Goal: Communication & Community: Answer question/provide support

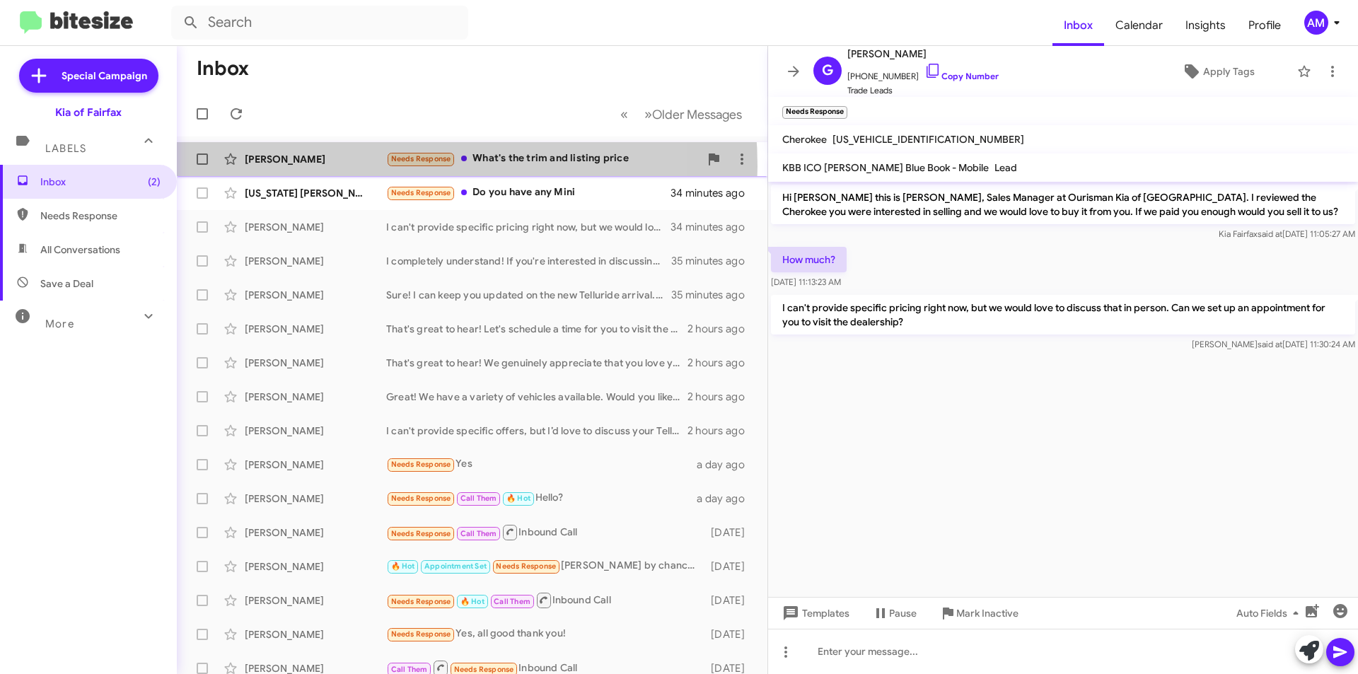
click at [363, 166] on div "[PERSON_NAME] Needs Response What's the trim and listing price 34 minutes ago" at bounding box center [472, 159] width 568 height 28
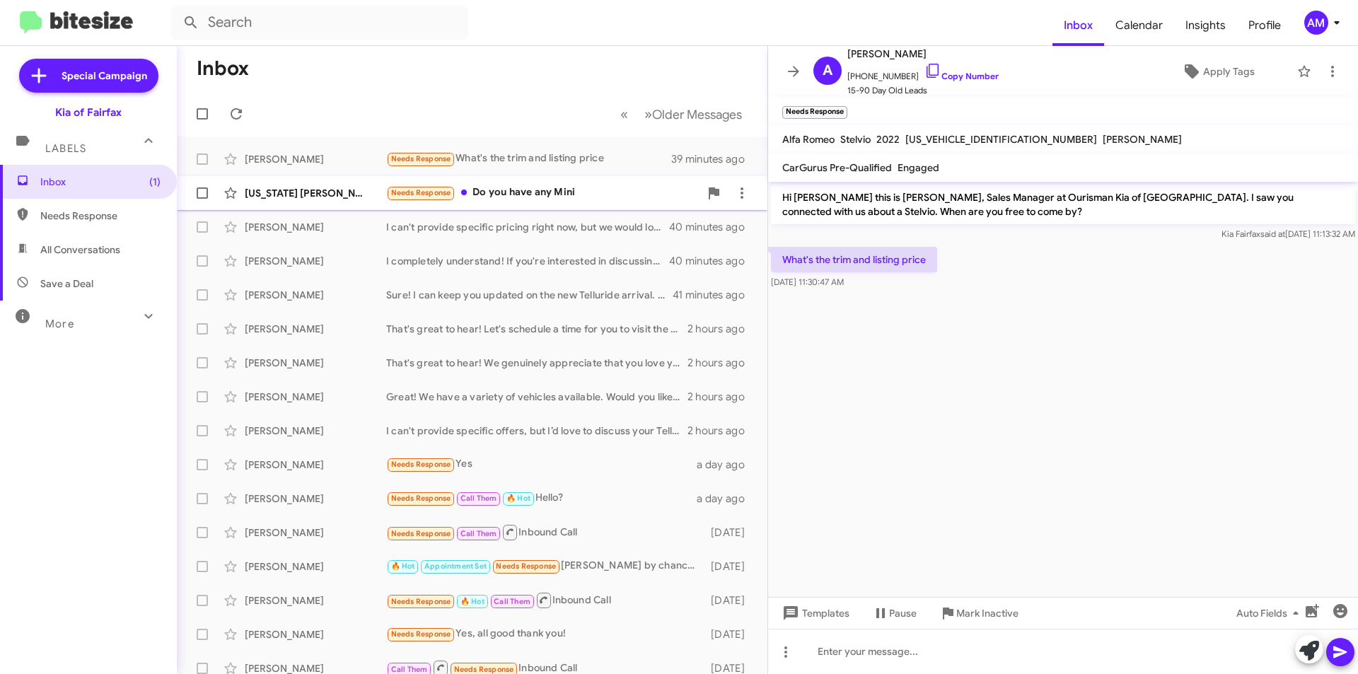
click at [539, 192] on div "Needs Response Do you have any Mini" at bounding box center [542, 193] width 313 height 16
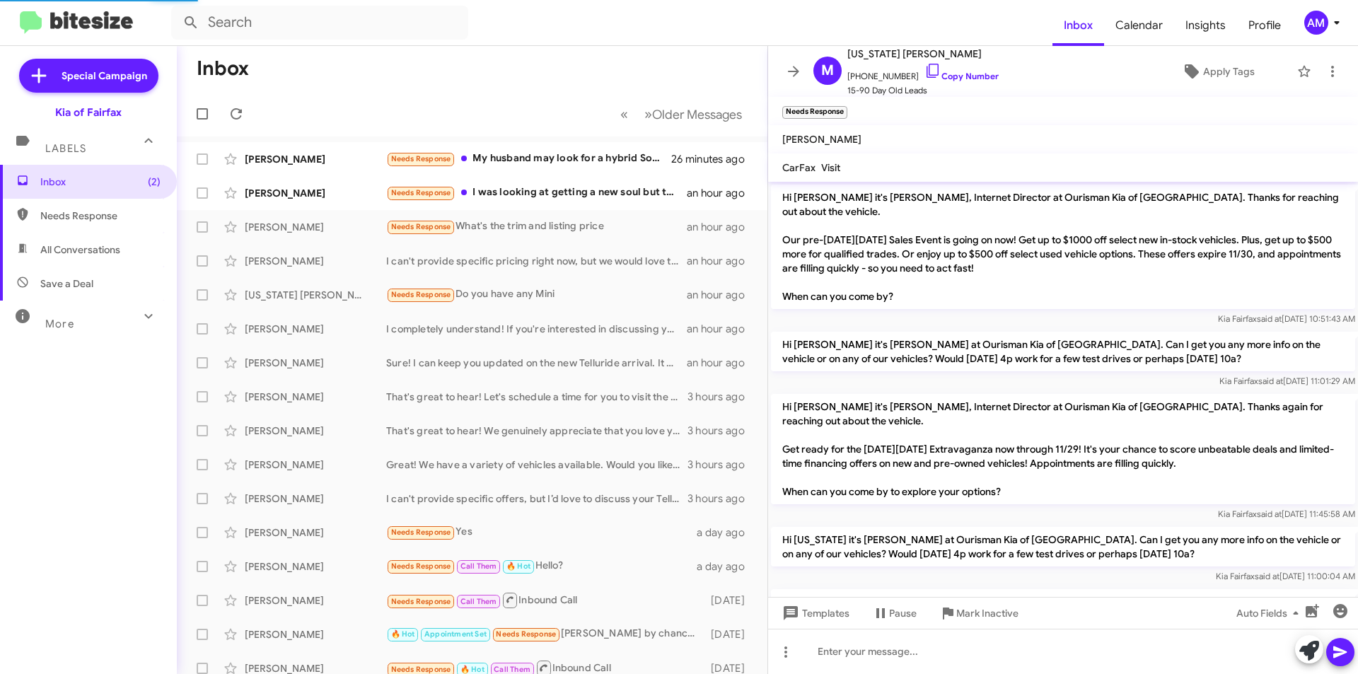
scroll to position [238, 0]
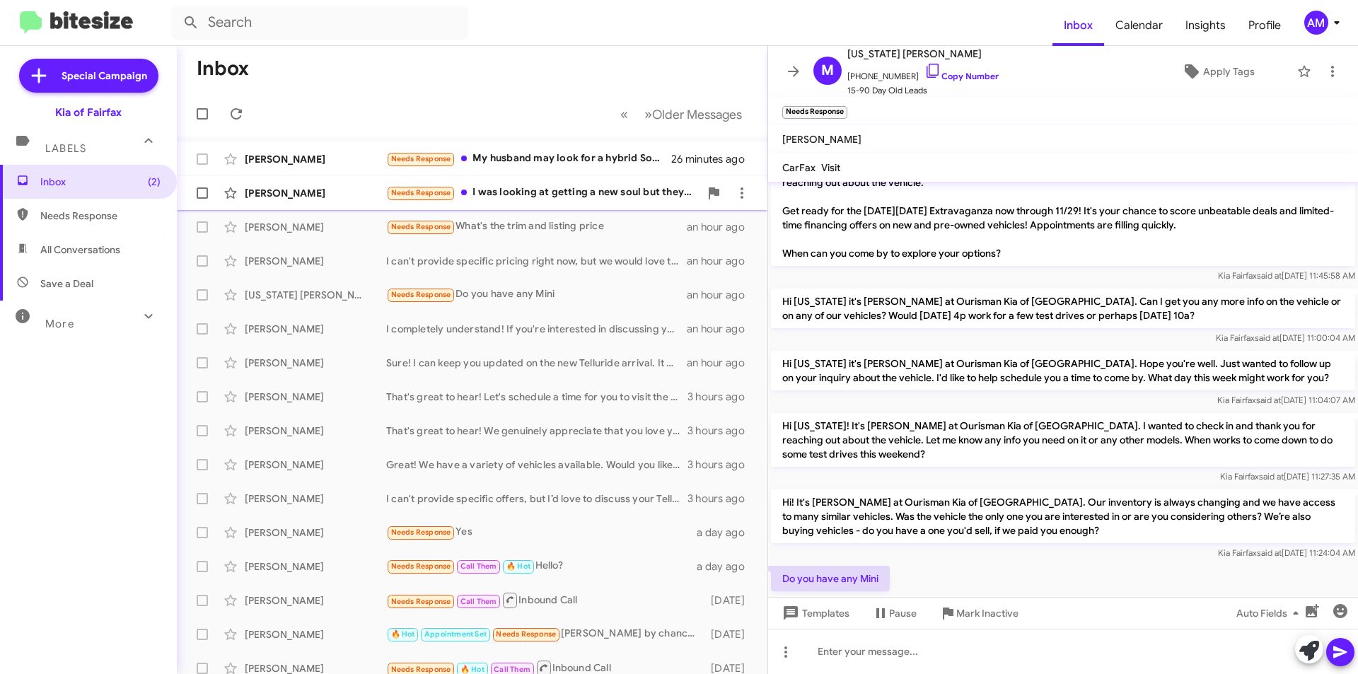
click at [583, 200] on div "Needs Response I was looking at getting a new soul but they don't have green th…" at bounding box center [542, 193] width 313 height 16
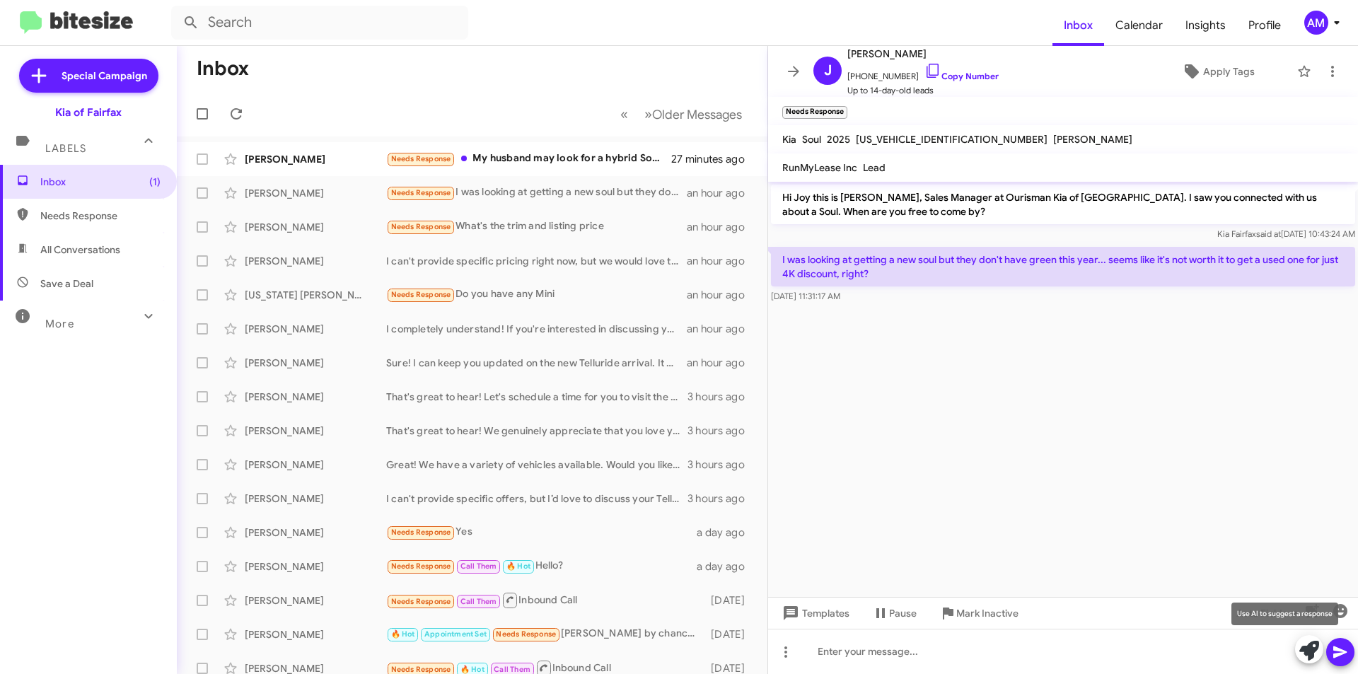
click at [1296, 661] on div at bounding box center [1324, 650] width 59 height 31
click at [1307, 650] on icon at bounding box center [1309, 651] width 20 height 20
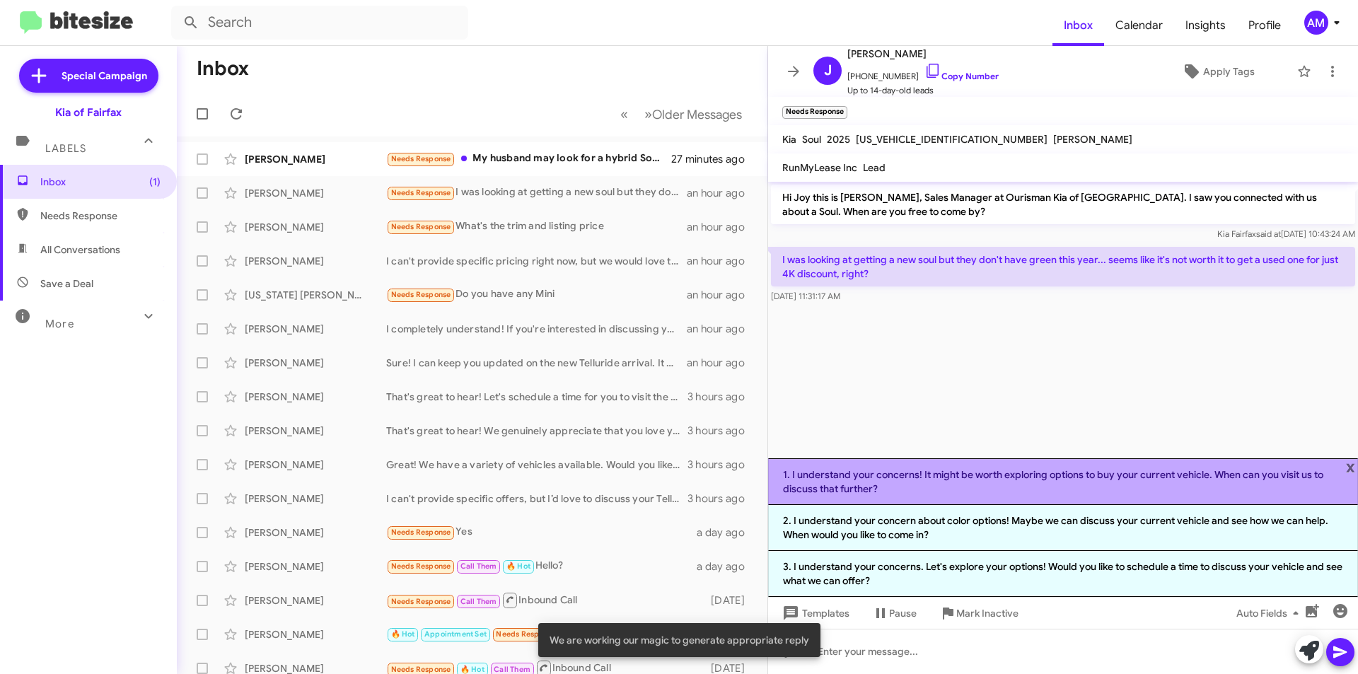
click at [1045, 491] on li "1. I understand your concerns! It might be worth exploring options to buy your …" at bounding box center [1063, 481] width 590 height 47
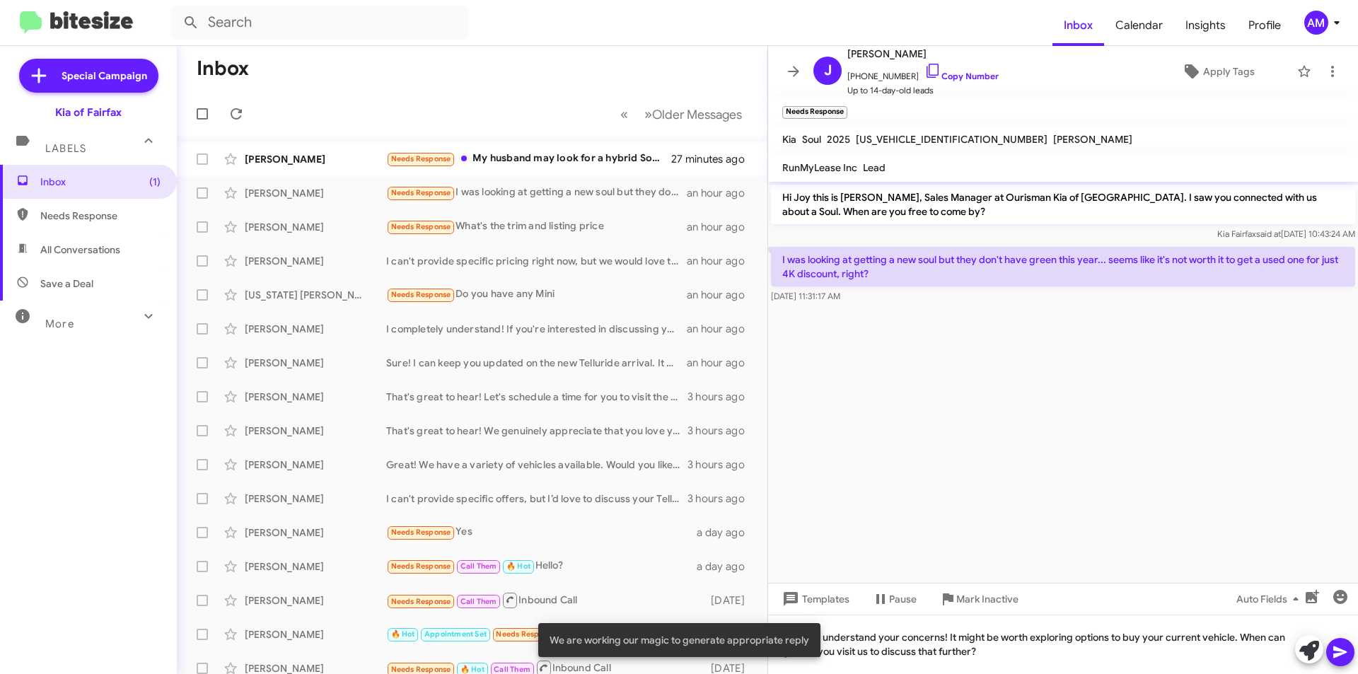
click at [1342, 647] on icon at bounding box center [1340, 652] width 17 height 17
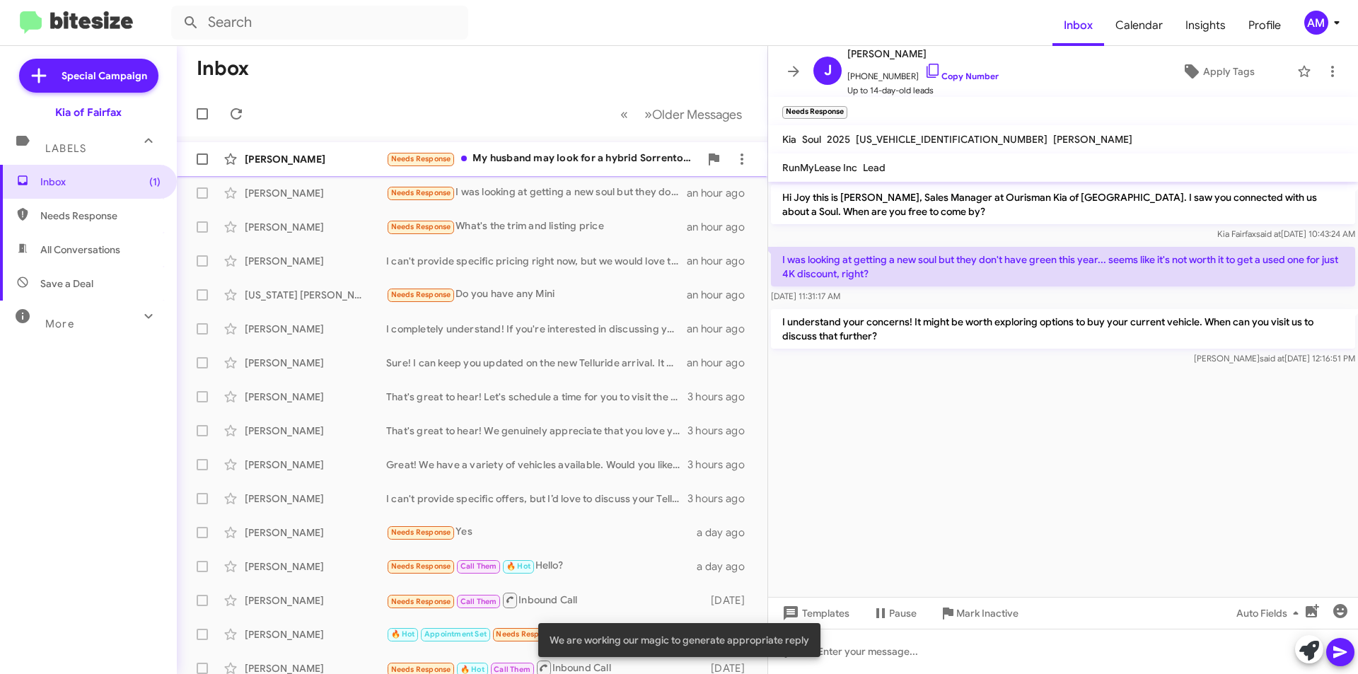
click at [616, 161] on div "Needs Response My husband may look for a hybrid Sorrento or Hyundai or Honda. I…" at bounding box center [542, 159] width 313 height 16
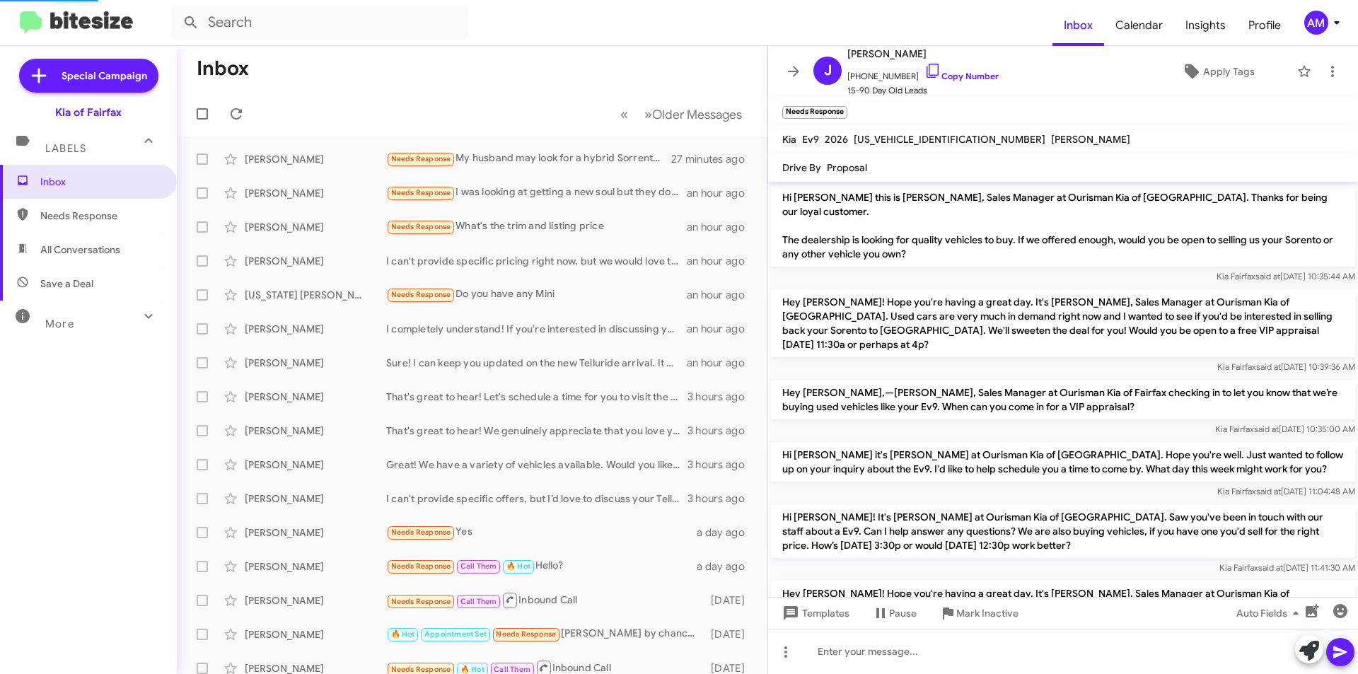
scroll to position [304, 0]
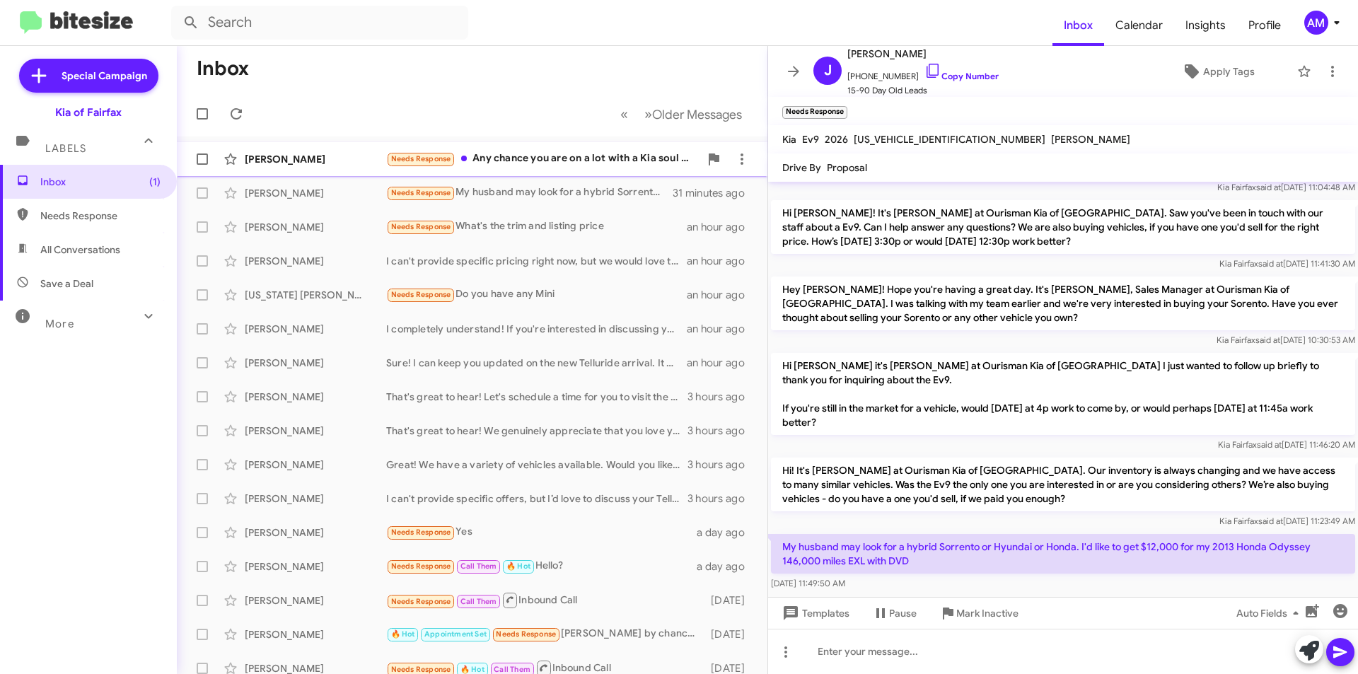
click at [319, 161] on div "Joy Shenk" at bounding box center [315, 159] width 141 height 14
